Goal: Information Seeking & Learning: Get advice/opinions

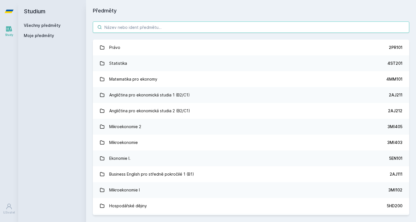
click at [142, 33] on input "search" at bounding box center [251, 27] width 316 height 11
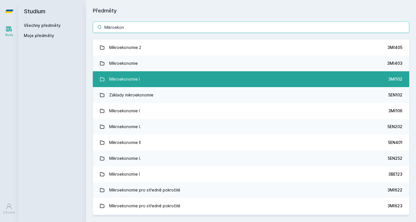
type input "Mikroekon"
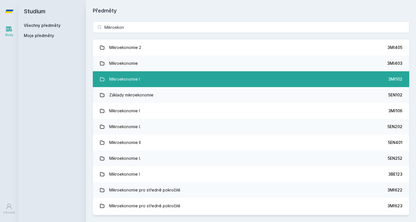
click at [144, 82] on link "Mikroekonomie I 3MI102" at bounding box center [251, 79] width 316 height 16
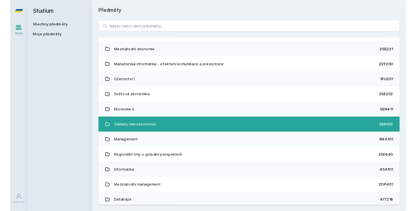
scroll to position [187, 0]
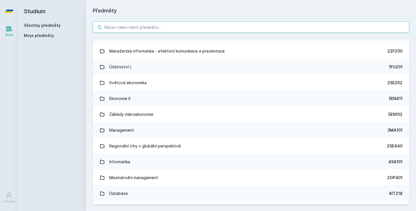
click at [156, 30] on input "search" at bounding box center [251, 27] width 316 height 11
paste input "5EN252"
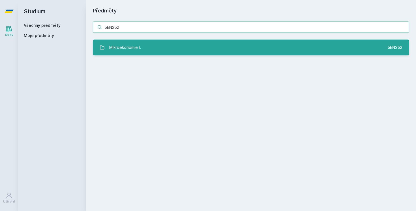
type input "5EN252"
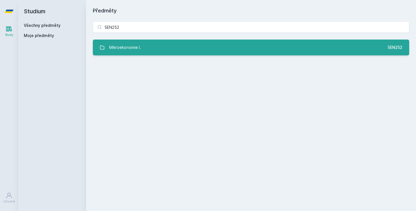
click at [149, 47] on link "Mikroekonomie I. 5EN252" at bounding box center [251, 48] width 316 height 16
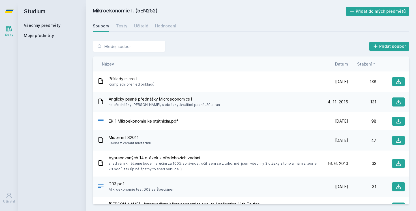
click at [153, 27] on div "Soubory Testy Učitelé Hodnocení" at bounding box center [251, 25] width 316 height 11
click at [156, 26] on div "Hodnocení" at bounding box center [165, 26] width 21 height 6
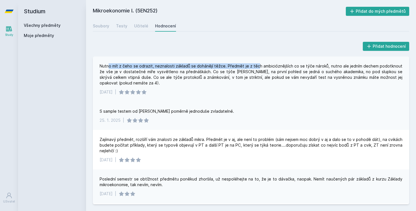
drag, startPoint x: 110, startPoint y: 67, endPoint x: 256, endPoint y: 68, distance: 146.6
click at [256, 68] on div "Nutno mít z čeho se odrazit, neznalosti základů se dohánějí těžce. Předmět je z…" at bounding box center [251, 74] width 303 height 23
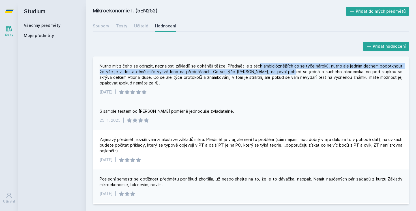
drag, startPoint x: 256, startPoint y: 68, endPoint x: 278, endPoint y: 73, distance: 22.3
click at [278, 73] on div "Nutno mít z čeho se odrazit, neznalosti základů se dohánějí těžce. Předmět je z…" at bounding box center [251, 74] width 303 height 23
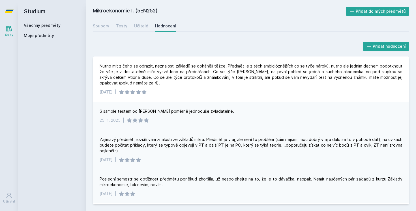
click at [296, 135] on div "Zajímavý předmět, rozšíří vám znalosti ze základů mikra. Předmět je v aj, ale n…" at bounding box center [251, 150] width 316 height 40
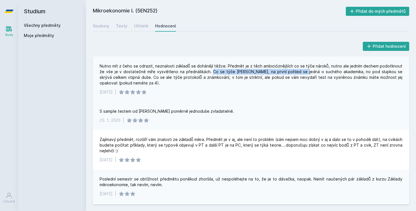
drag, startPoint x: 204, startPoint y: 73, endPoint x: 294, endPoint y: 72, distance: 90.3
click at [294, 72] on div "Nutno mít z čeho se odrazit, neznalosti základů se dohánějí těžce. Předmět je z…" at bounding box center [251, 74] width 303 height 23
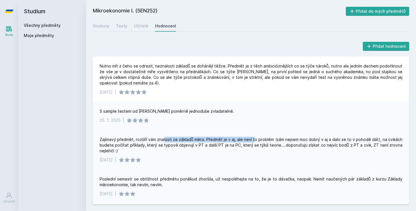
drag, startPoint x: 165, startPoint y: 139, endPoint x: 256, endPoint y: 139, distance: 90.3
click at [256, 139] on div "Zajímavý předmět, rozšíří vám znalosti ze základů mikra. Předmět je v aj, ale n…" at bounding box center [251, 145] width 303 height 17
drag, startPoint x: 99, startPoint y: 140, endPoint x: 203, endPoint y: 142, distance: 103.9
click at [203, 142] on div "Zajímavý předmět, rozšíří vám znalosti ze základů mikra. Předmět je v aj, ale n…" at bounding box center [251, 150] width 316 height 40
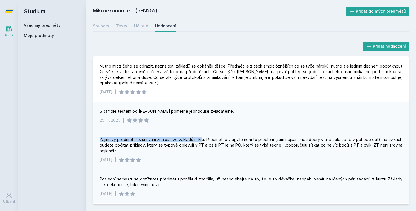
click at [203, 142] on div "Zajímavý předmět, rozšíří vám znalosti ze základů mikra. Předmět je v aj, ale n…" at bounding box center [251, 145] width 303 height 17
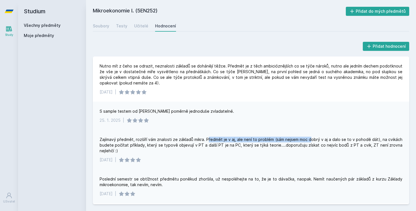
drag, startPoint x: 210, startPoint y: 140, endPoint x: 312, endPoint y: 142, distance: 101.9
click at [312, 142] on div "Zajímavý předmět, rozšíří vám znalosti ze základů mikra. Předmět je v aj, ale n…" at bounding box center [251, 145] width 303 height 17
drag, startPoint x: 208, startPoint y: 140, endPoint x: 296, endPoint y: 140, distance: 88.3
click at [296, 140] on div "Zajímavý předmět, rozšíří vám znalosti ze základů mikra. Předmět je v aj, ale n…" at bounding box center [251, 145] width 303 height 17
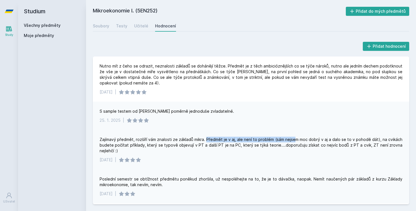
click at [296, 140] on div "Zajímavý předmět, rozšíří vám znalosti ze základů mikra. Předmět je v aj, ale n…" at bounding box center [251, 145] width 303 height 17
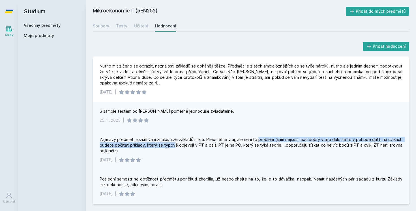
drag, startPoint x: 259, startPoint y: 140, endPoint x: 173, endPoint y: 145, distance: 85.6
click at [173, 145] on div "Zajímavý předmět, rozšíří vám znalosti ze základů mikra. Předmět je v aj, ale n…" at bounding box center [251, 145] width 303 height 17
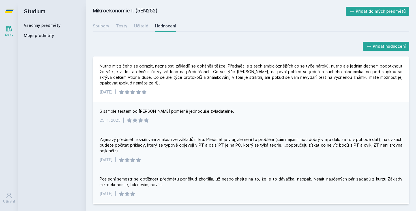
click at [111, 162] on div "[DATE]" at bounding box center [106, 160] width 13 height 6
click at [112, 160] on div "[DATE]" at bounding box center [106, 160] width 13 height 6
drag, startPoint x: 111, startPoint y: 160, endPoint x: 117, endPoint y: 160, distance: 6.5
click at [113, 160] on div "[DATE]" at bounding box center [106, 160] width 13 height 6
click at [142, 144] on div "Zajímavý předmět, rozšíří vám znalosti ze základů mikra. Předmět je v aj, ale n…" at bounding box center [251, 145] width 303 height 17
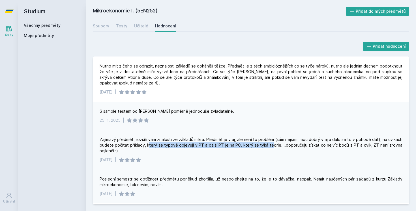
drag, startPoint x: 148, startPoint y: 143, endPoint x: 273, endPoint y: 146, distance: 125.1
click at [273, 146] on div "Zajímavý předmět, rozšíří vám znalosti ze základů mikra. Předmět je v aj, ale n…" at bounding box center [251, 145] width 303 height 17
drag, startPoint x: 209, startPoint y: 144, endPoint x: 240, endPoint y: 142, distance: 31.4
click at [240, 142] on div "Zajímavý předmět, rozšíří vám znalosti ze základů mikra. Předmět je v aj, ale n…" at bounding box center [251, 145] width 303 height 17
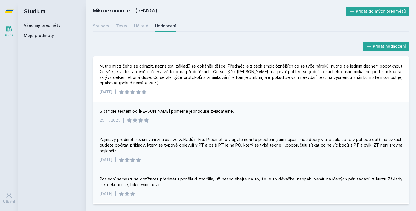
click at [250, 142] on div "Zajímavý předmět, rozšíří vám znalosti ze základů mikra. Předmět je v aj, ale n…" at bounding box center [251, 145] width 303 height 17
click at [258, 90] on div "[DATE] |" at bounding box center [251, 92] width 303 height 6
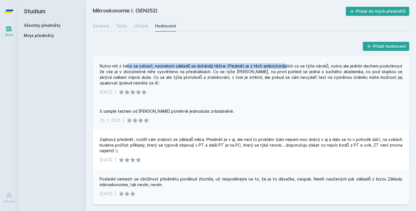
drag, startPoint x: 127, startPoint y: 65, endPoint x: 282, endPoint y: 65, distance: 155.4
click at [282, 65] on div "Nutno mít z čeho se odrazit, neznalosti základů se dohánějí těžce. Předmět je z…" at bounding box center [251, 74] width 303 height 23
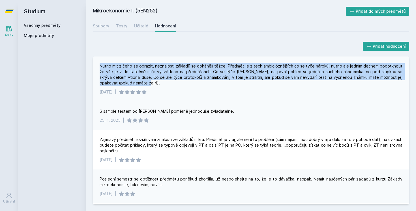
drag, startPoint x: 208, startPoint y: 81, endPoint x: 103, endPoint y: 61, distance: 107.1
click at [103, 62] on div "Nutno mít z čeho se odrazit, neznalosti základů se dohánějí těžce. Předmět je z…" at bounding box center [251, 79] width 316 height 45
click at [103, 61] on div "Nutno mít z čeho se odrazit, neznalosti základů se dohánějí těžce. Předmět je z…" at bounding box center [251, 79] width 316 height 45
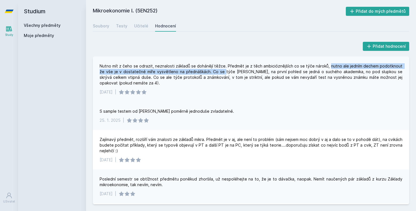
drag, startPoint x: 327, startPoint y: 64, endPoint x: 215, endPoint y: 69, distance: 111.7
click at [215, 69] on div "Nutno mít z čeho se odrazit, neznalosti základů se dohánějí těžce. Předmět je z…" at bounding box center [251, 74] width 303 height 23
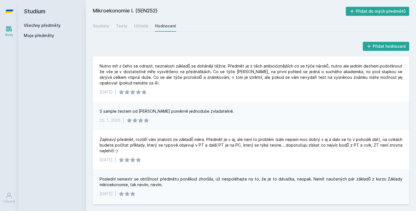
click at [107, 111] on div "S sample testem od [PERSON_NAME] poměrně jednoduše zvladatelné." at bounding box center [167, 112] width 134 height 6
drag, startPoint x: 99, startPoint y: 111, endPoint x: 109, endPoint y: 111, distance: 9.6
click at [101, 111] on div "S sample testem od [PERSON_NAME] poměrně jednoduše zvladatelné. [DATE] |" at bounding box center [251, 116] width 316 height 28
